Goal: Task Accomplishment & Management: Complete application form

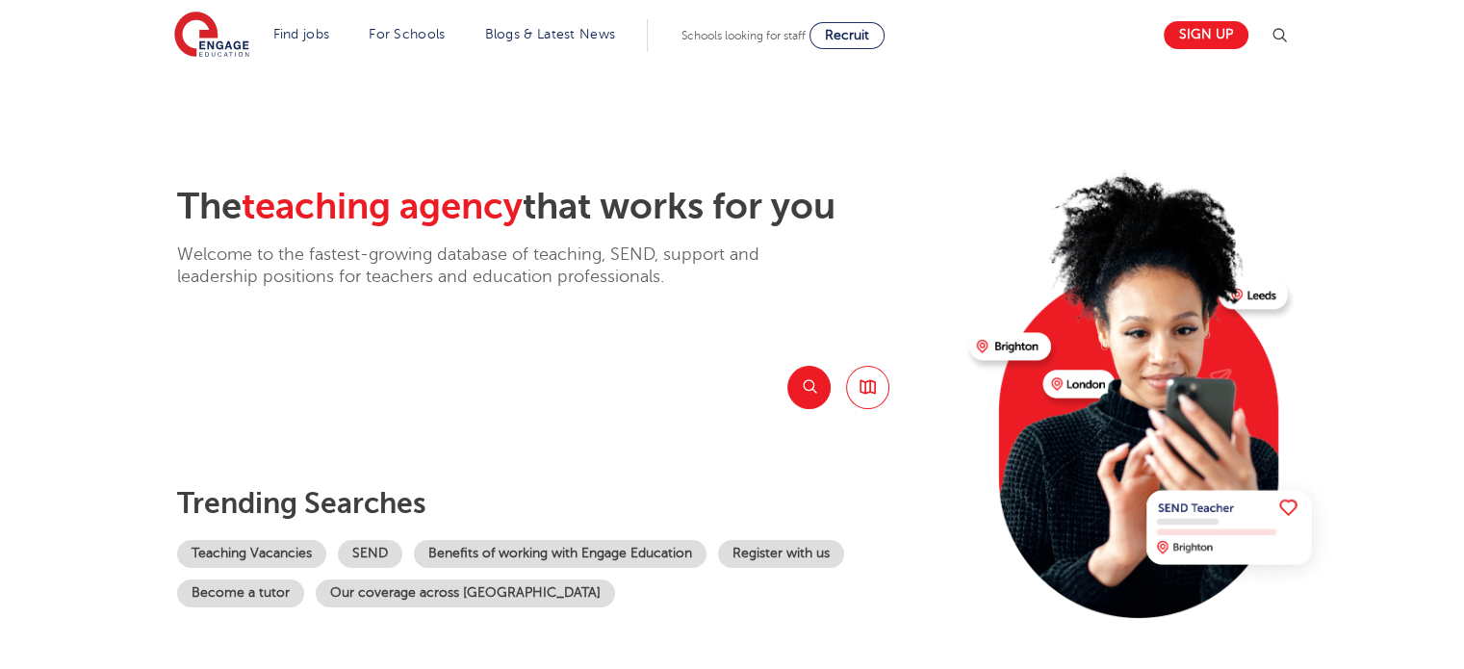
click at [119, 389] on section "The teaching agency that works for you Welcome to the fastest-growing database …" at bounding box center [732, 386] width 1464 height 635
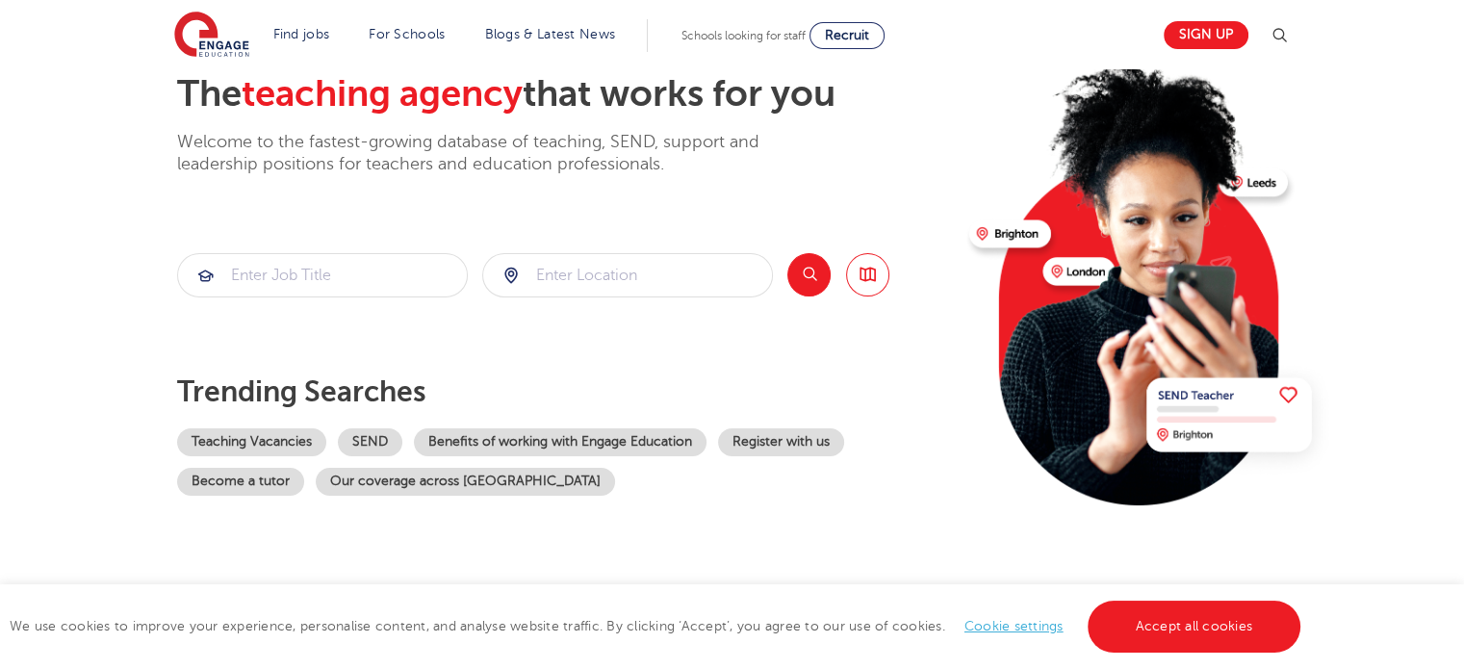
scroll to position [116, 0]
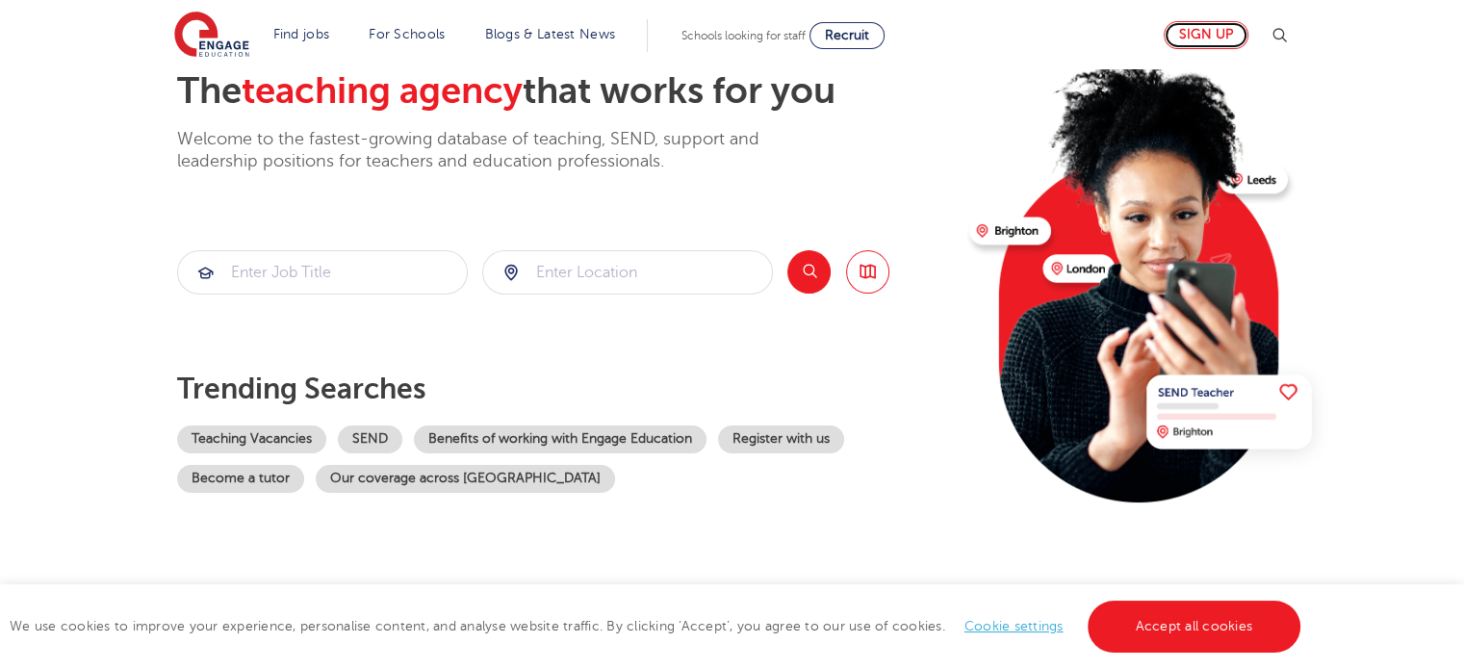
click at [1198, 34] on link "Sign up" at bounding box center [1206, 35] width 85 height 28
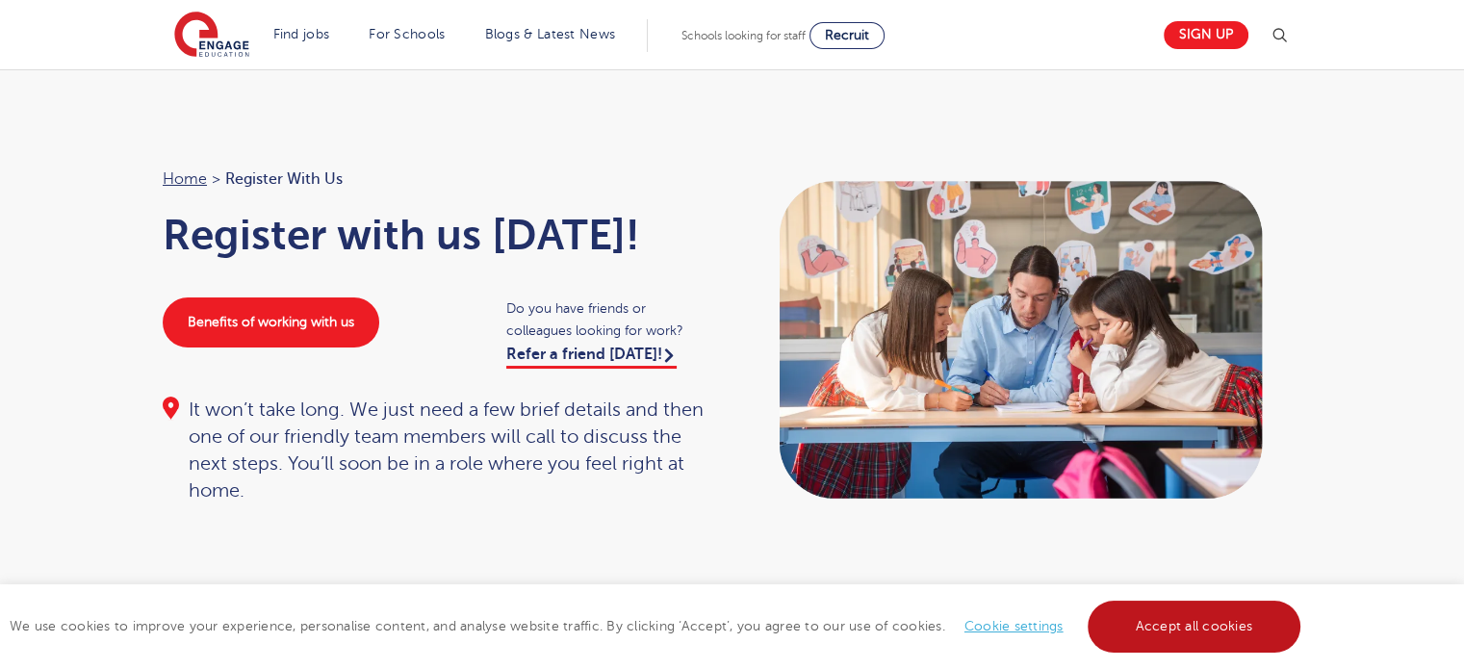
click at [1200, 631] on link "Accept all cookies" at bounding box center [1195, 627] width 214 height 52
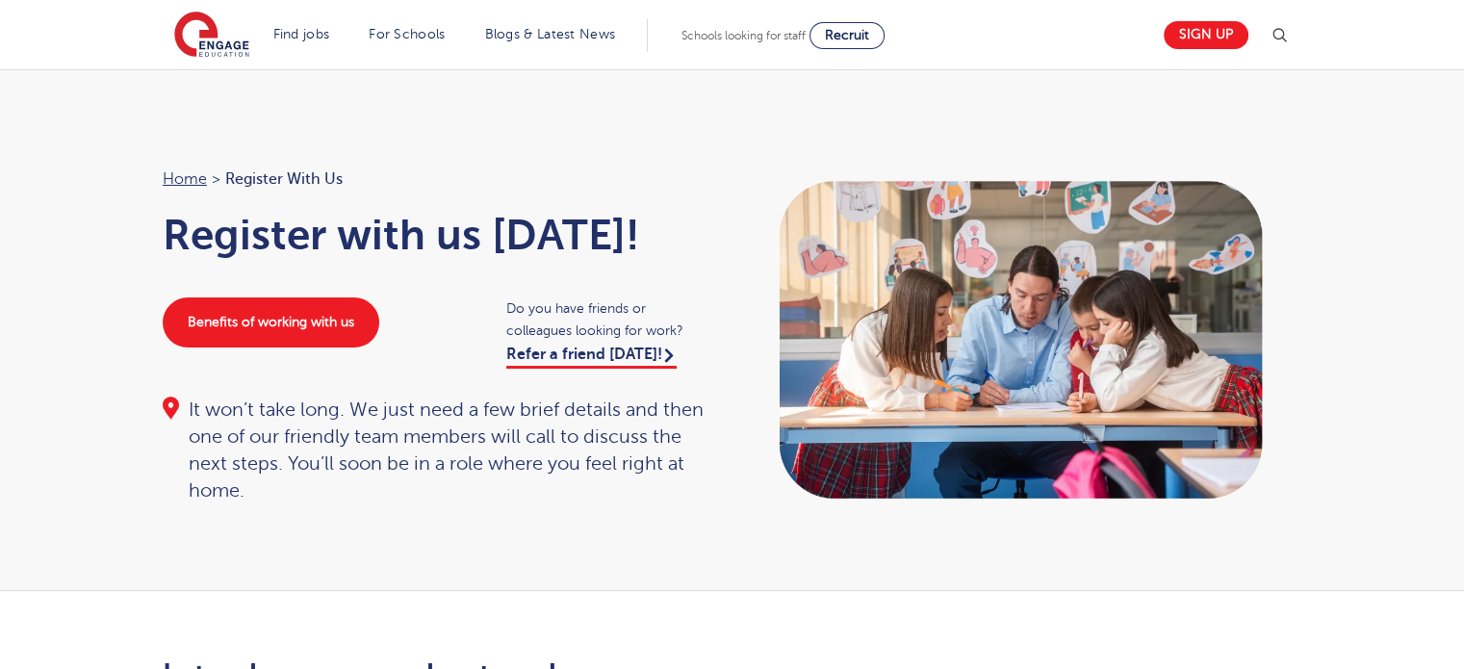
click at [174, 503] on div "It won’t take long. We just need a few brief details and then one of our friend…" at bounding box center [438, 451] width 551 height 108
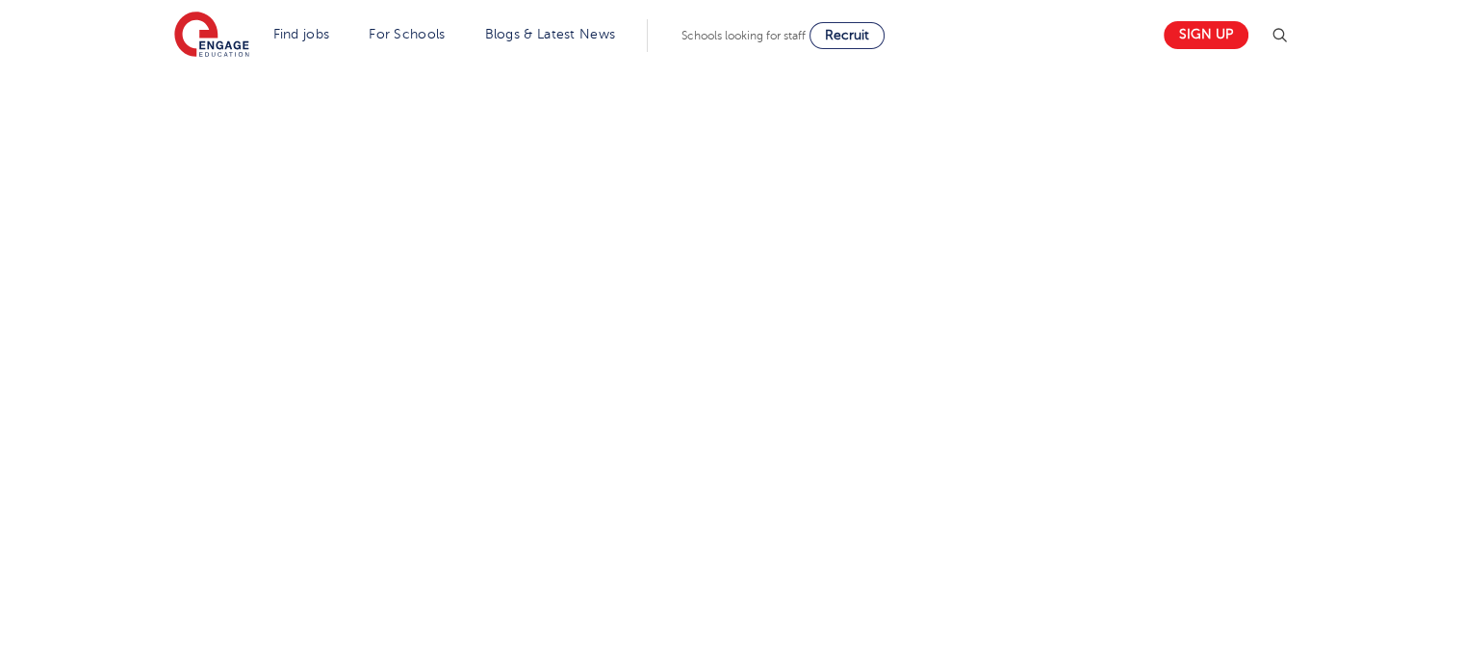
scroll to position [847, 0]
click at [1027, 462] on div "Let us know more about you!" at bounding box center [732, 324] width 1168 height 1046
click at [1033, 376] on div "Let us know more about you!" at bounding box center [732, 134] width 1168 height 1108
click at [1028, 405] on div "Let us know more about you!" at bounding box center [732, 134] width 1168 height 1108
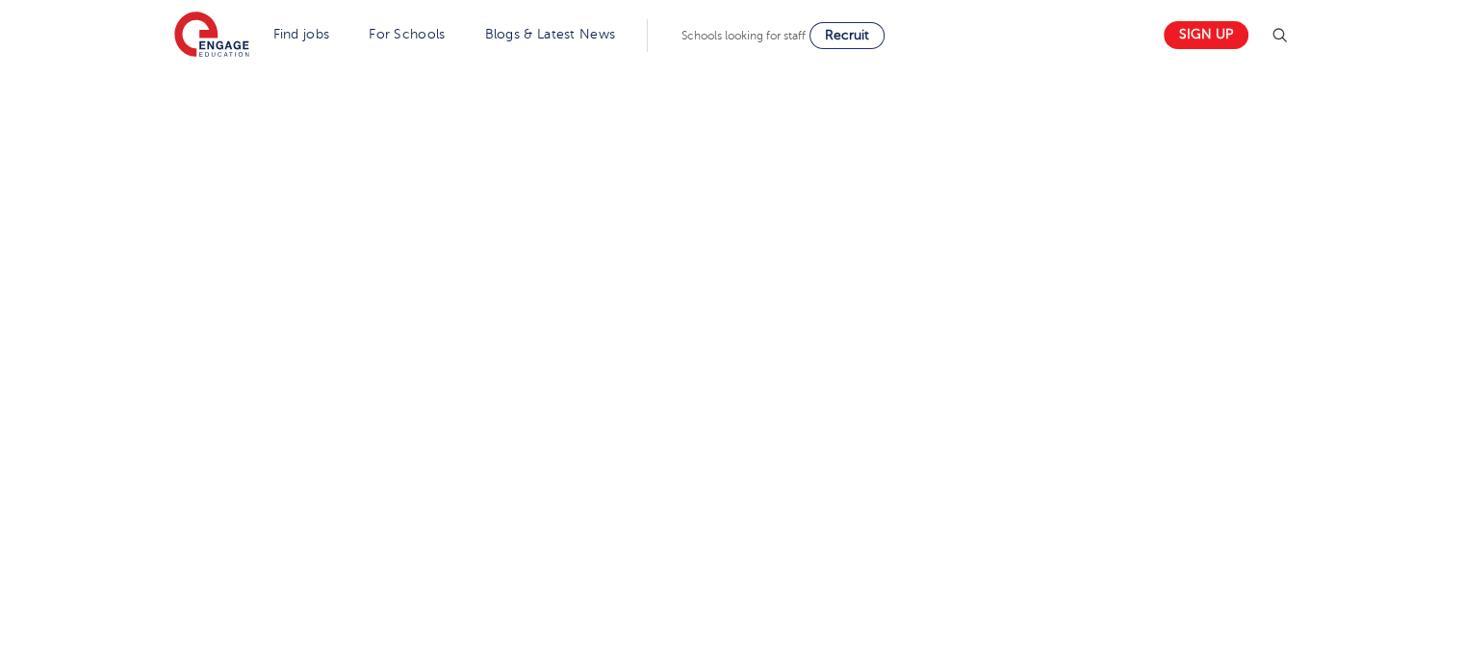
scroll to position [709, 0]
click at [998, 222] on div "Let us know more about you!" at bounding box center [732, 404] width 1168 height 837
click at [916, 409] on div "Let us know more about you!" at bounding box center [537, 444] width 779 height 837
click at [1117, 484] on div "Let us know more about you!" at bounding box center [732, 440] width 1168 height 863
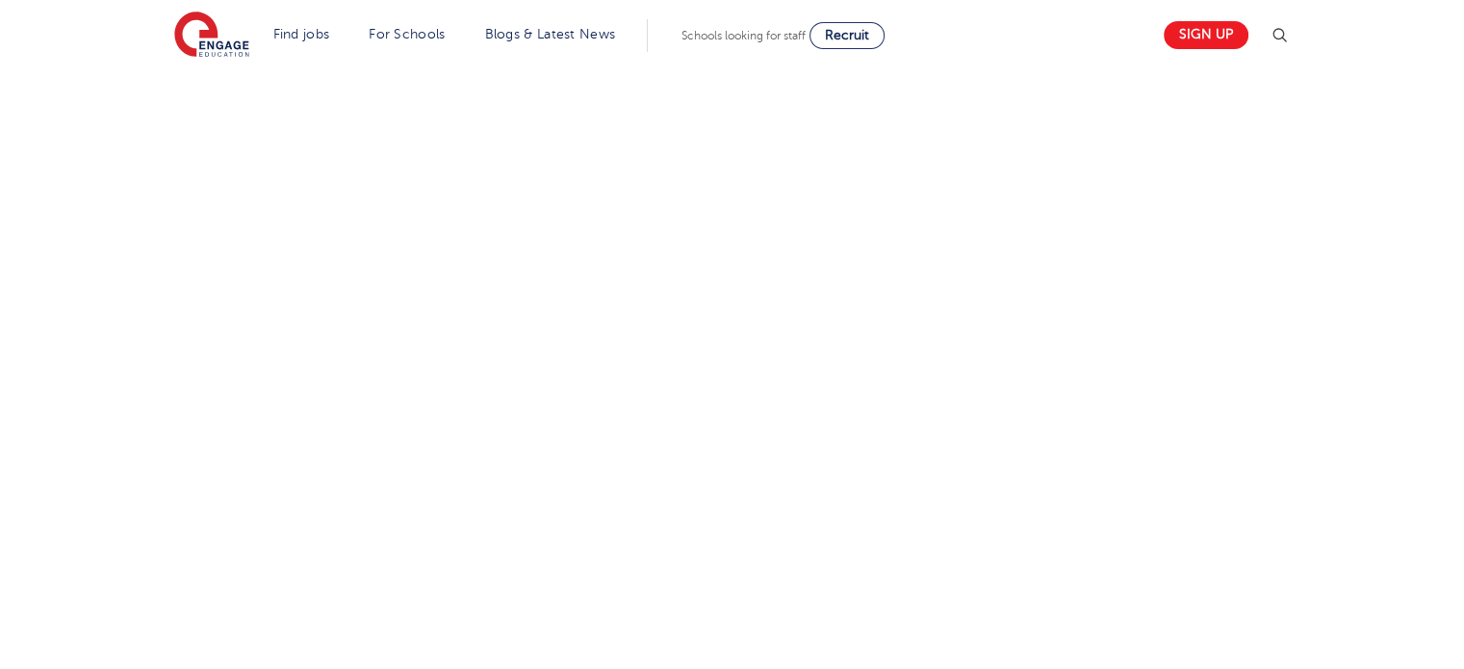
scroll to position [709, 0]
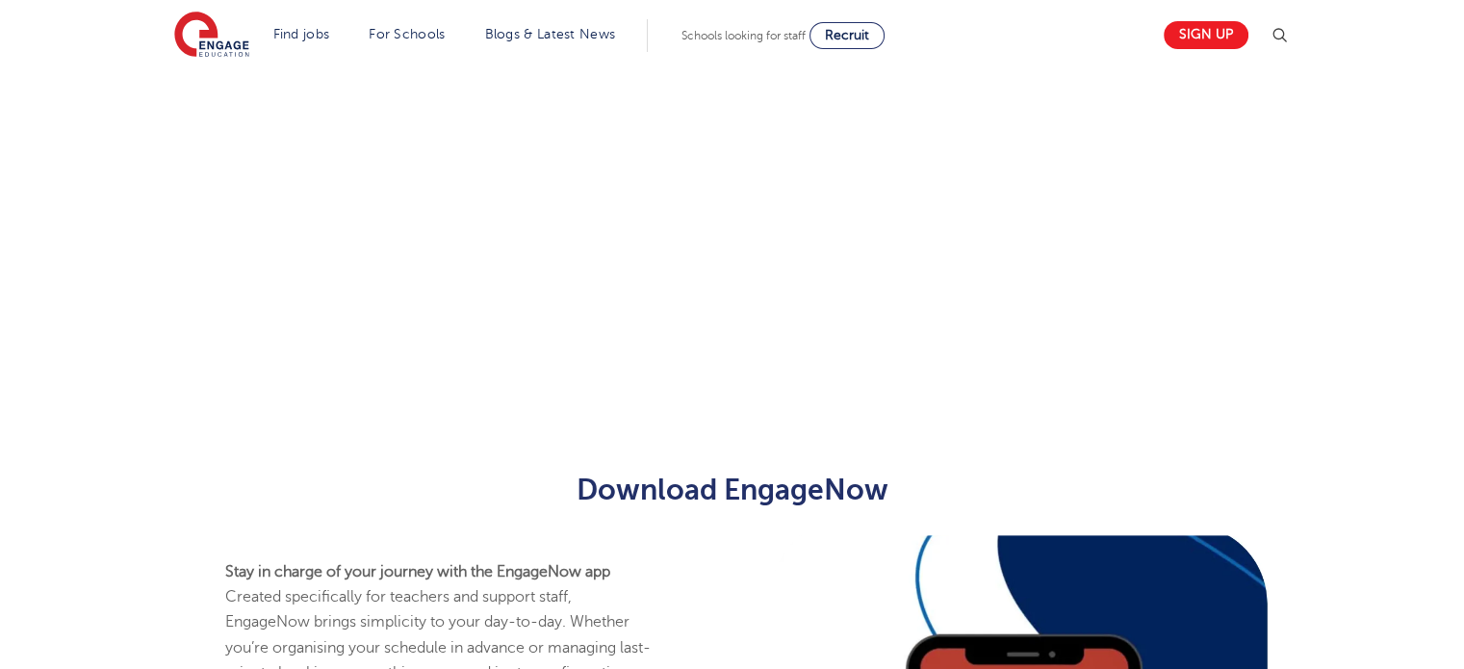
click at [394, 343] on p at bounding box center [538, 344] width 750 height 25
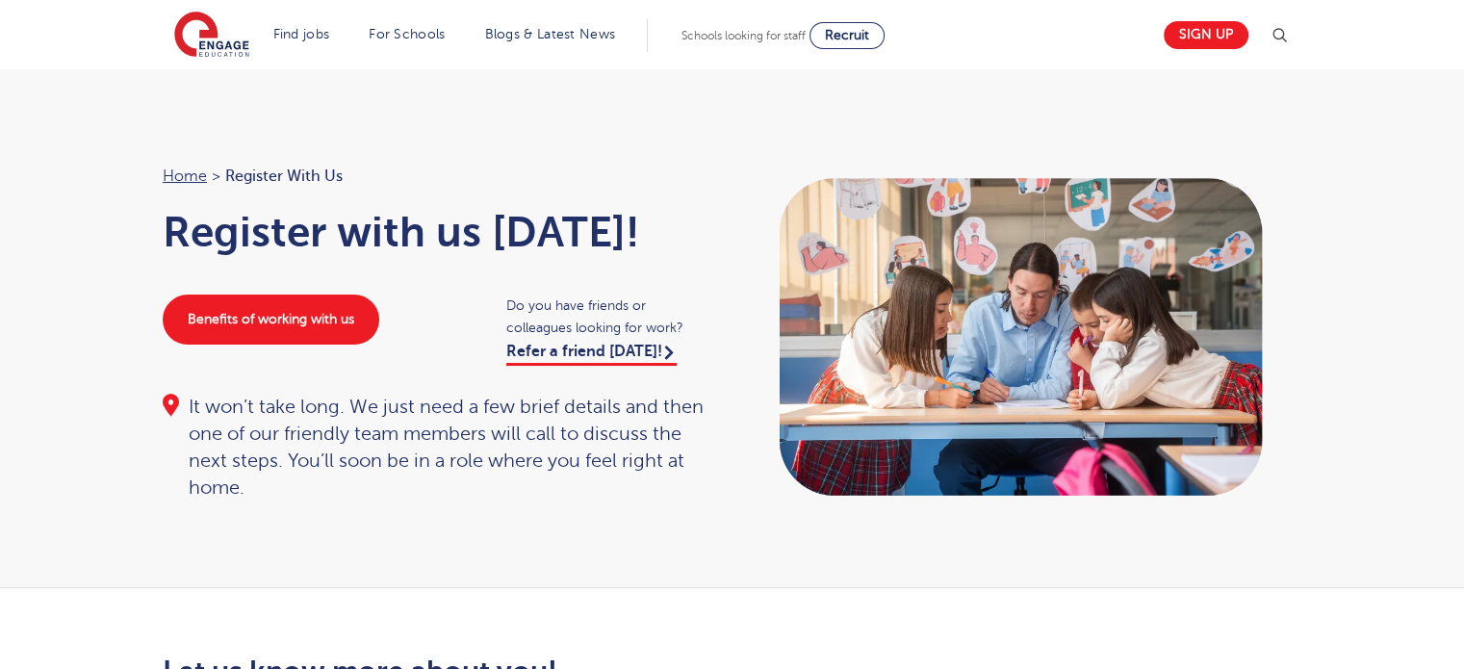
scroll to position [0, 0]
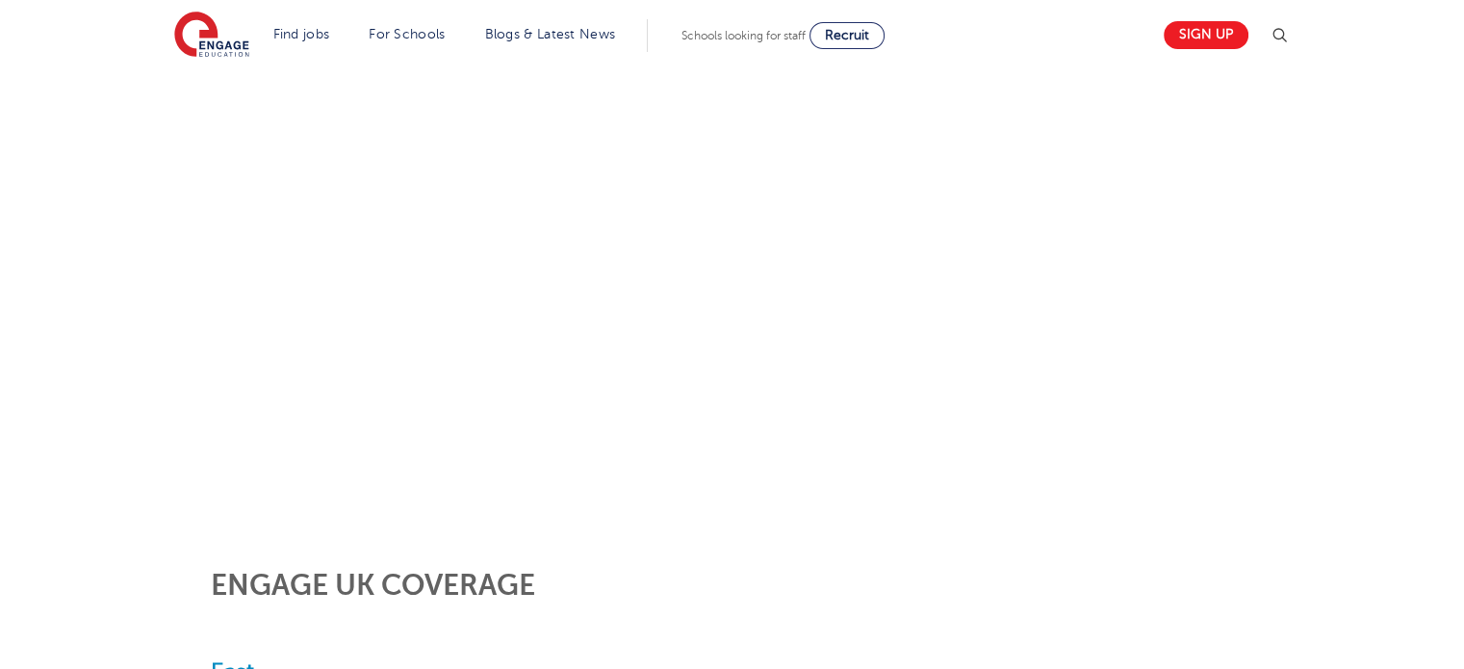
scroll to position [308, 0]
